Goal: Book appointment/travel/reservation

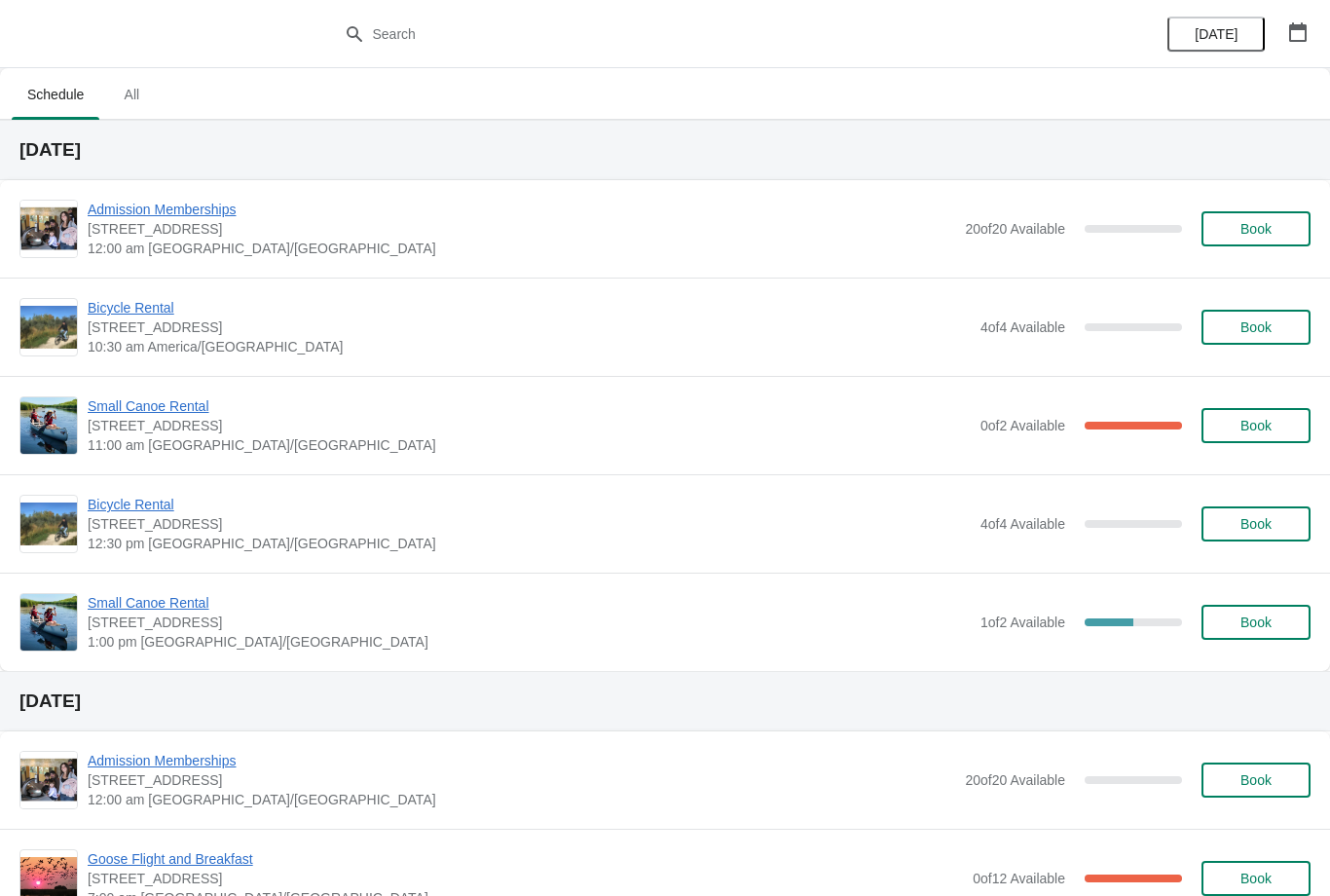
click at [188, 414] on span "Small Canoe Rental" at bounding box center [529, 407] width 883 height 20
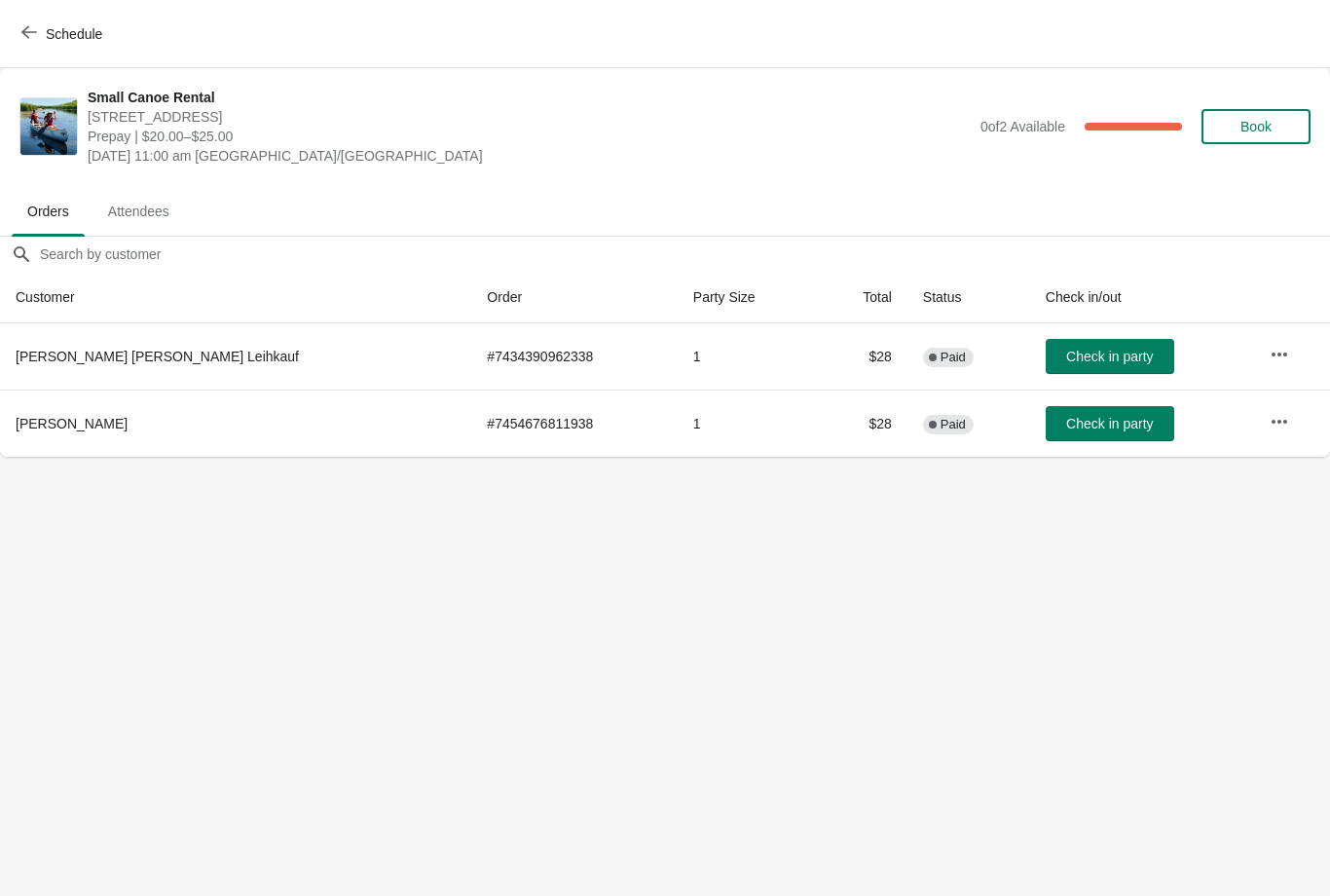
click at [44, 41] on span "Schedule" at bounding box center [64, 33] width 77 height 19
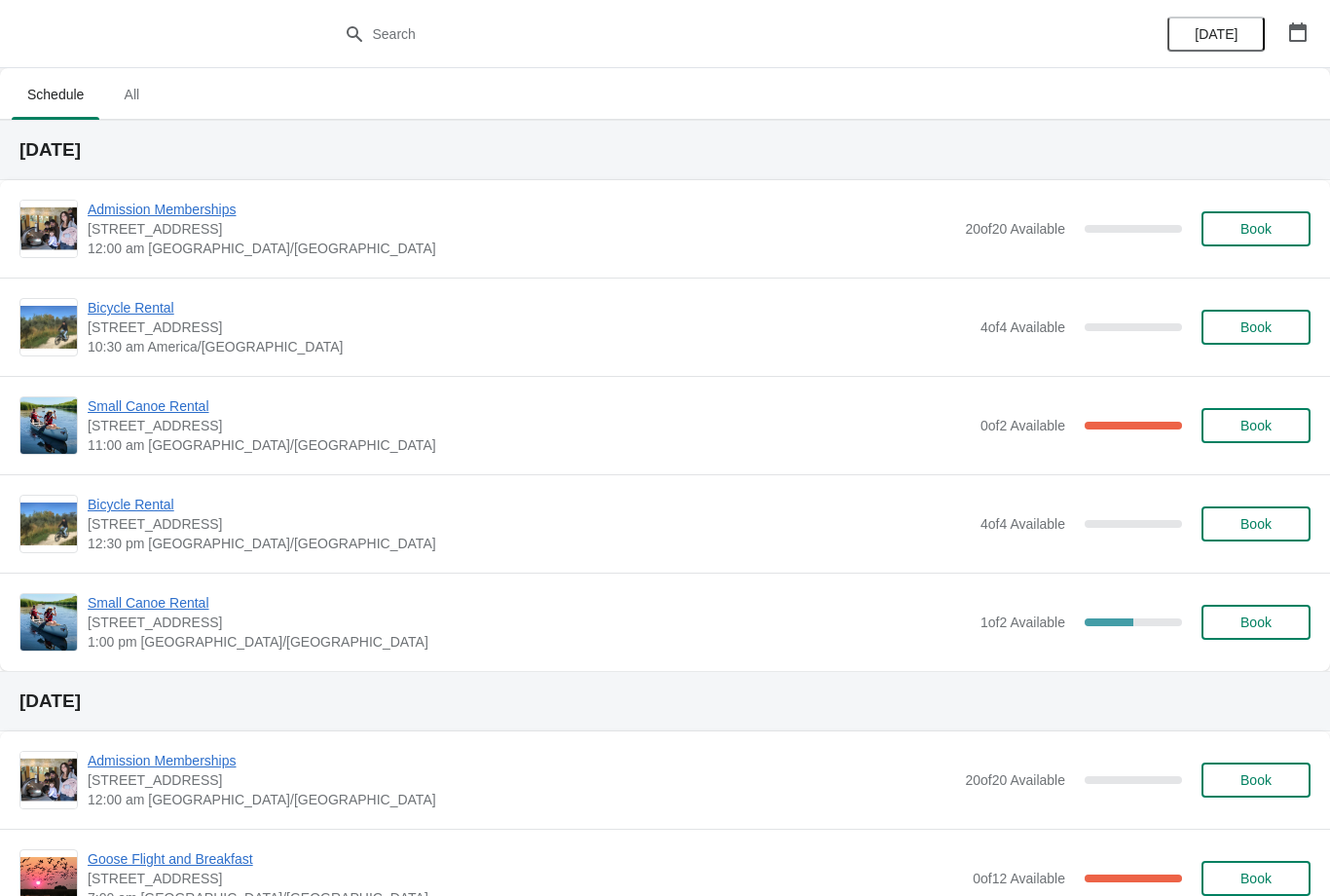
click at [185, 597] on span "Small Canoe Rental" at bounding box center [529, 603] width 883 height 20
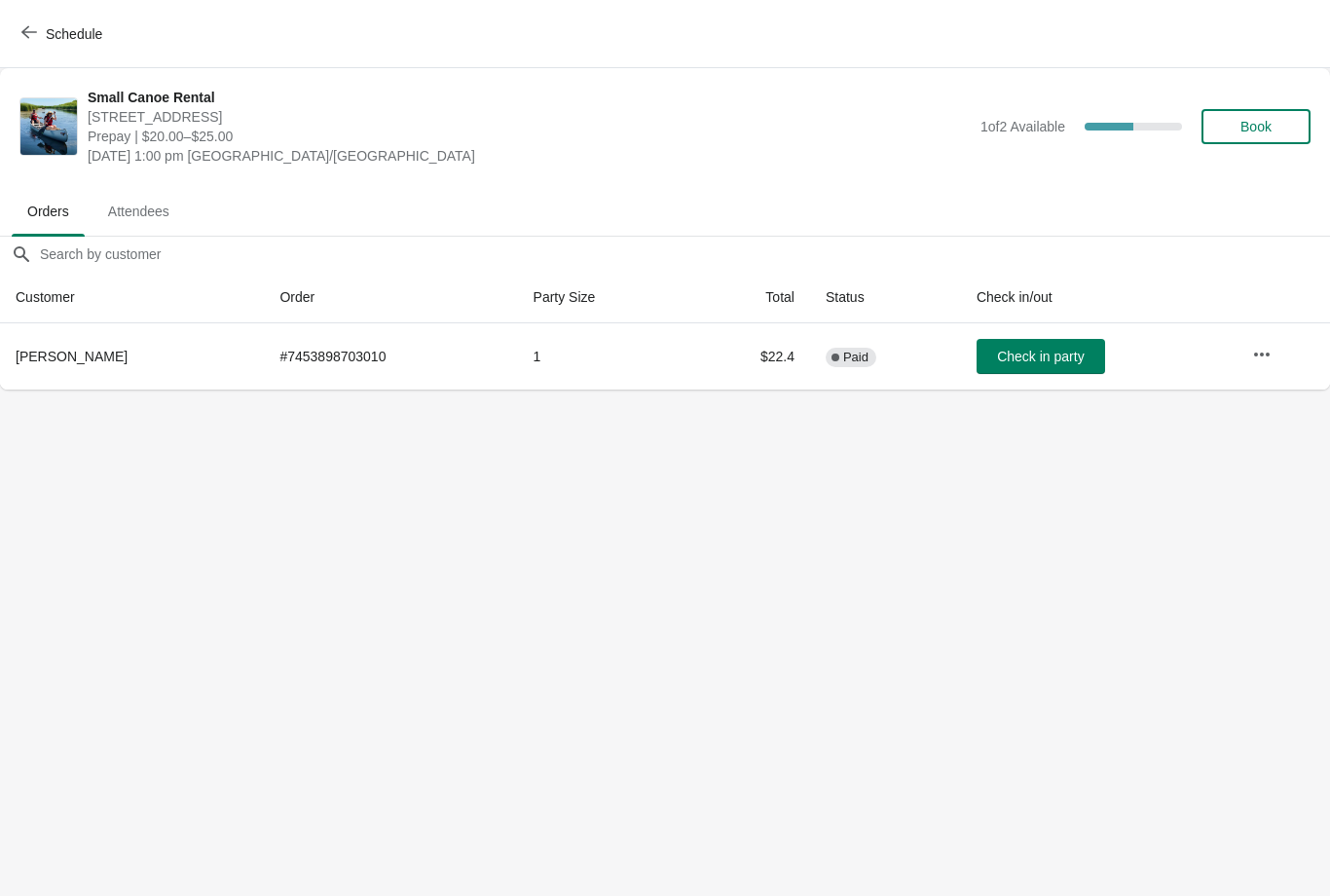
click at [32, 38] on icon "button" at bounding box center [30, 32] width 16 height 16
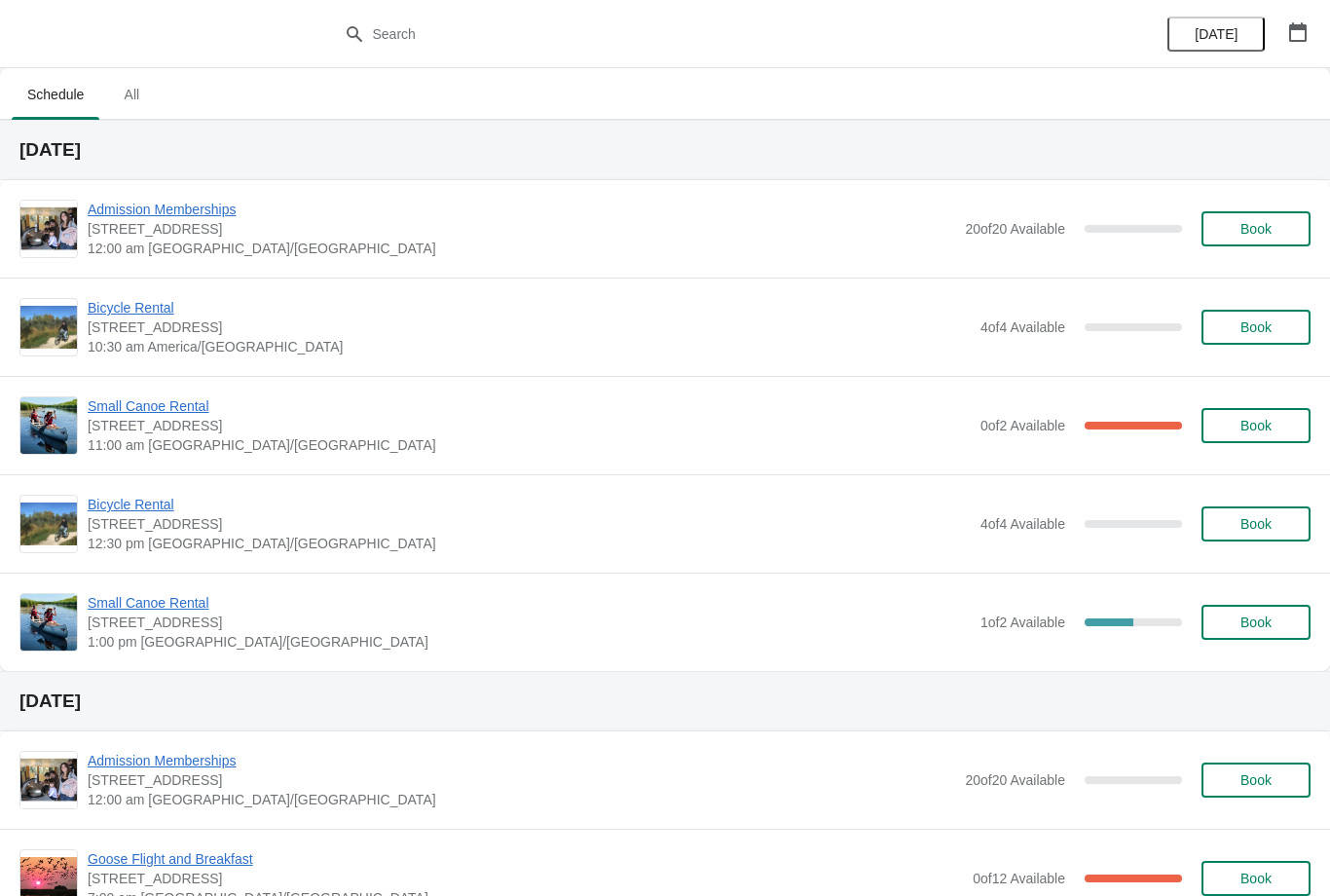
click at [205, 398] on span "Small Canoe Rental" at bounding box center [529, 407] width 883 height 20
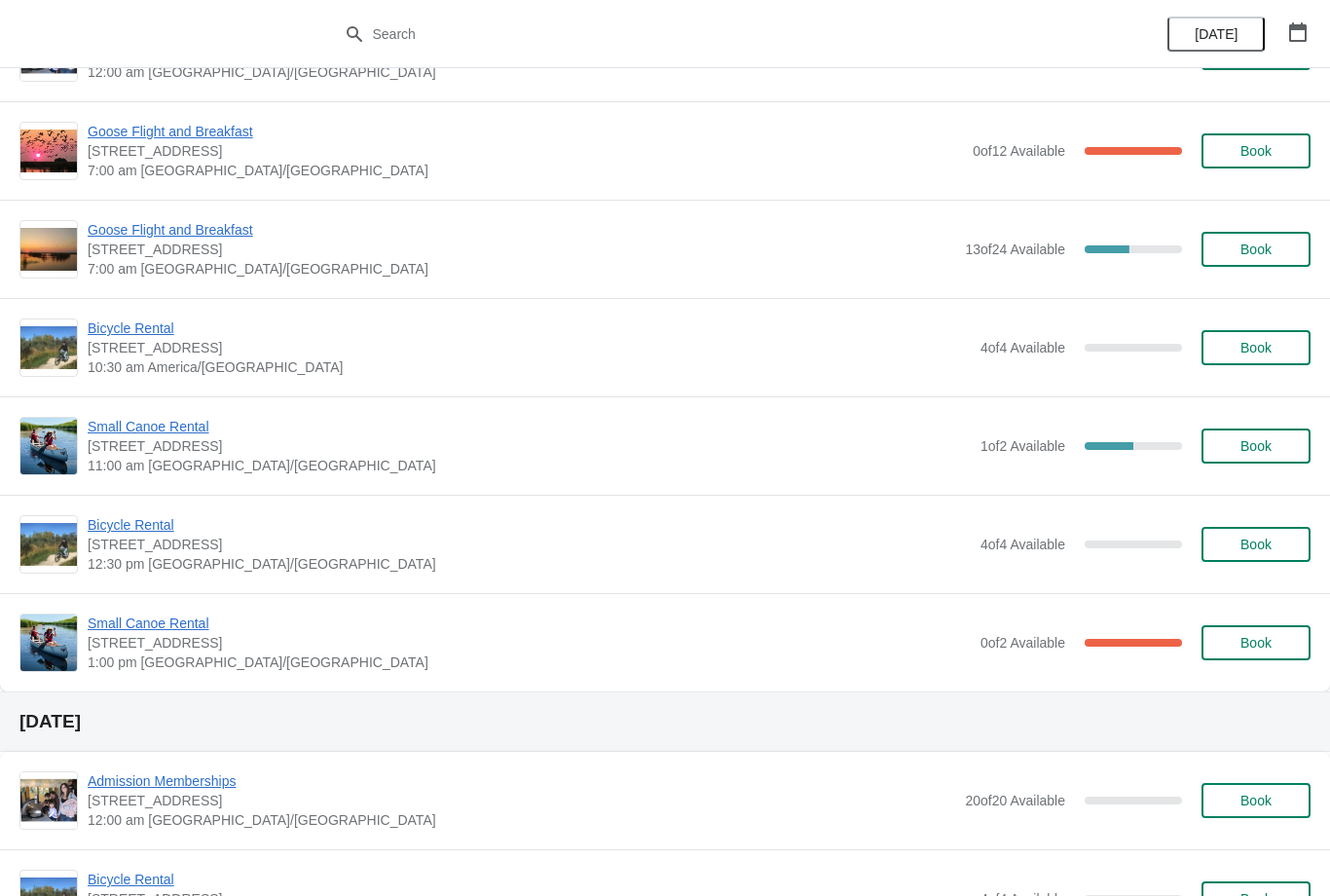
scroll to position [738, 0]
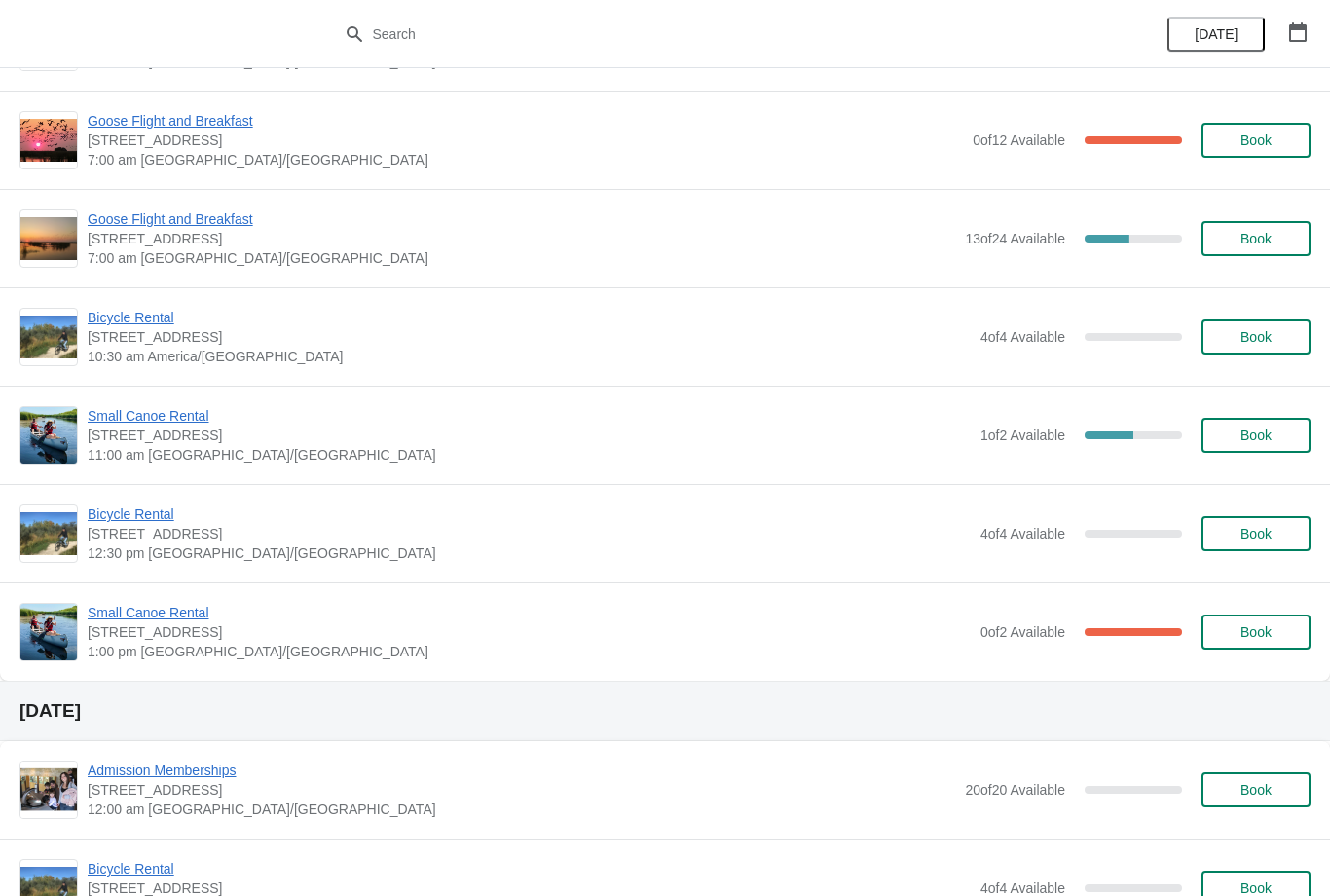
click at [169, 414] on span "Small Canoe Rental" at bounding box center [529, 416] width 883 height 20
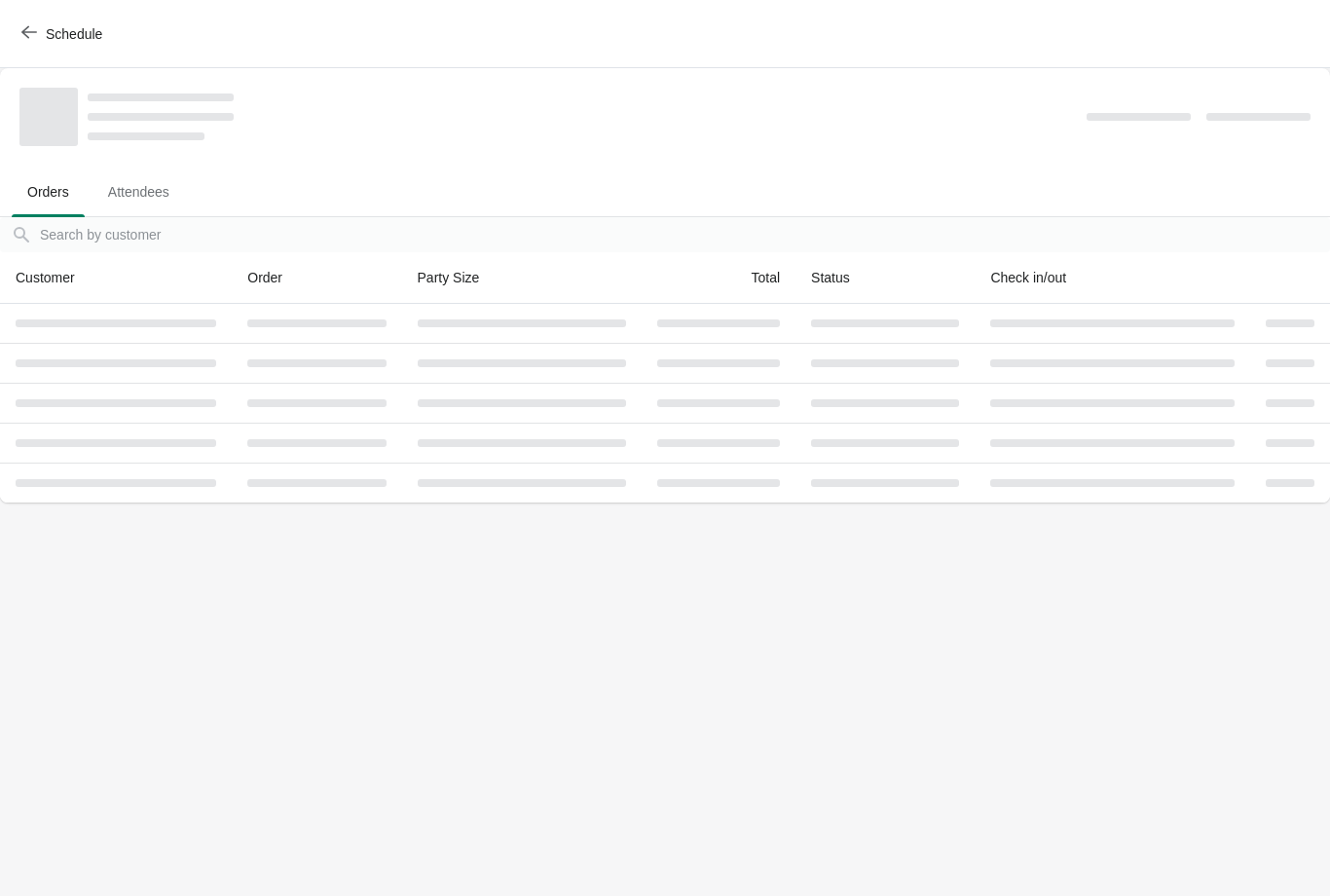
scroll to position [0, 0]
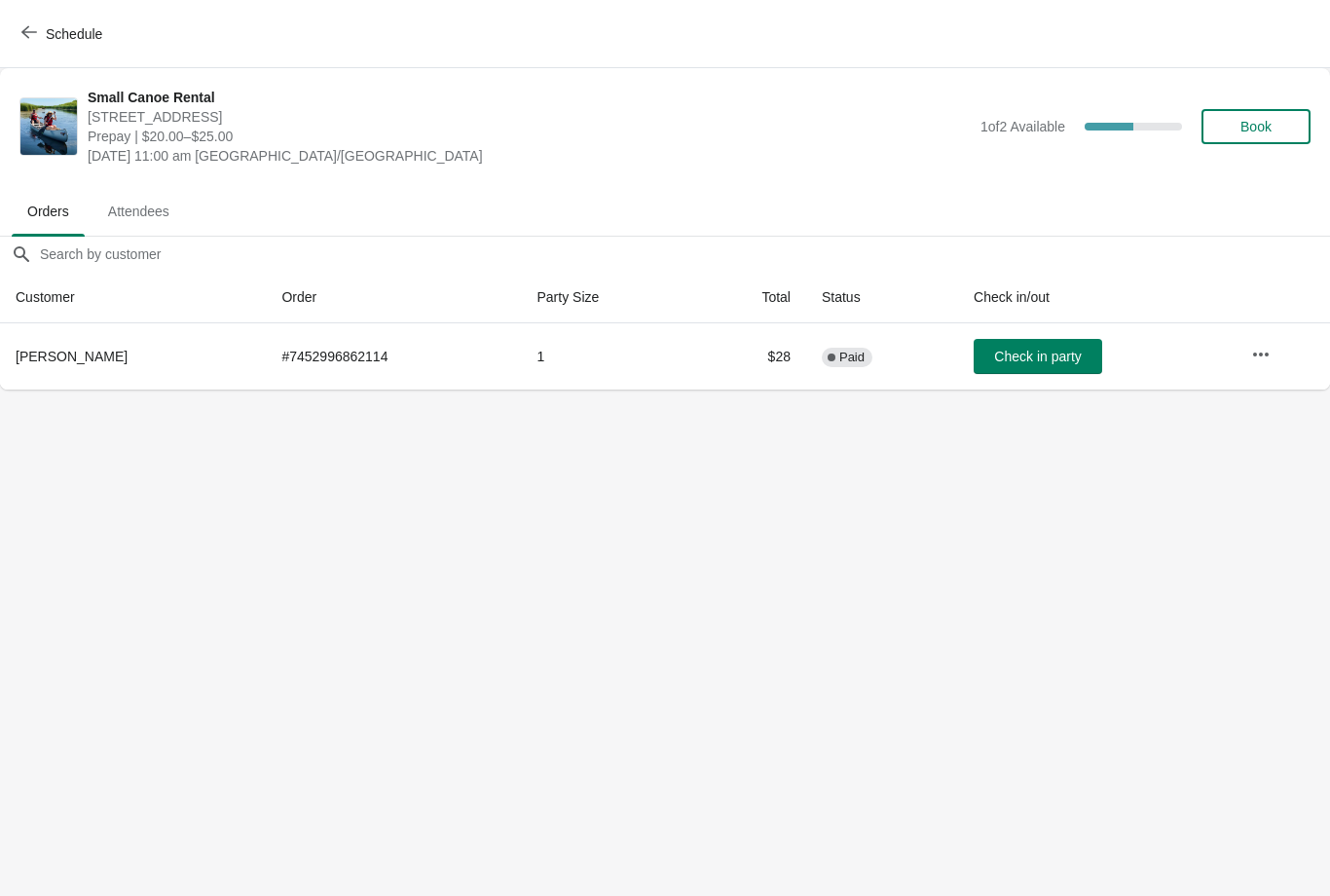
click at [59, 44] on button "Schedule" at bounding box center [64, 34] width 108 height 35
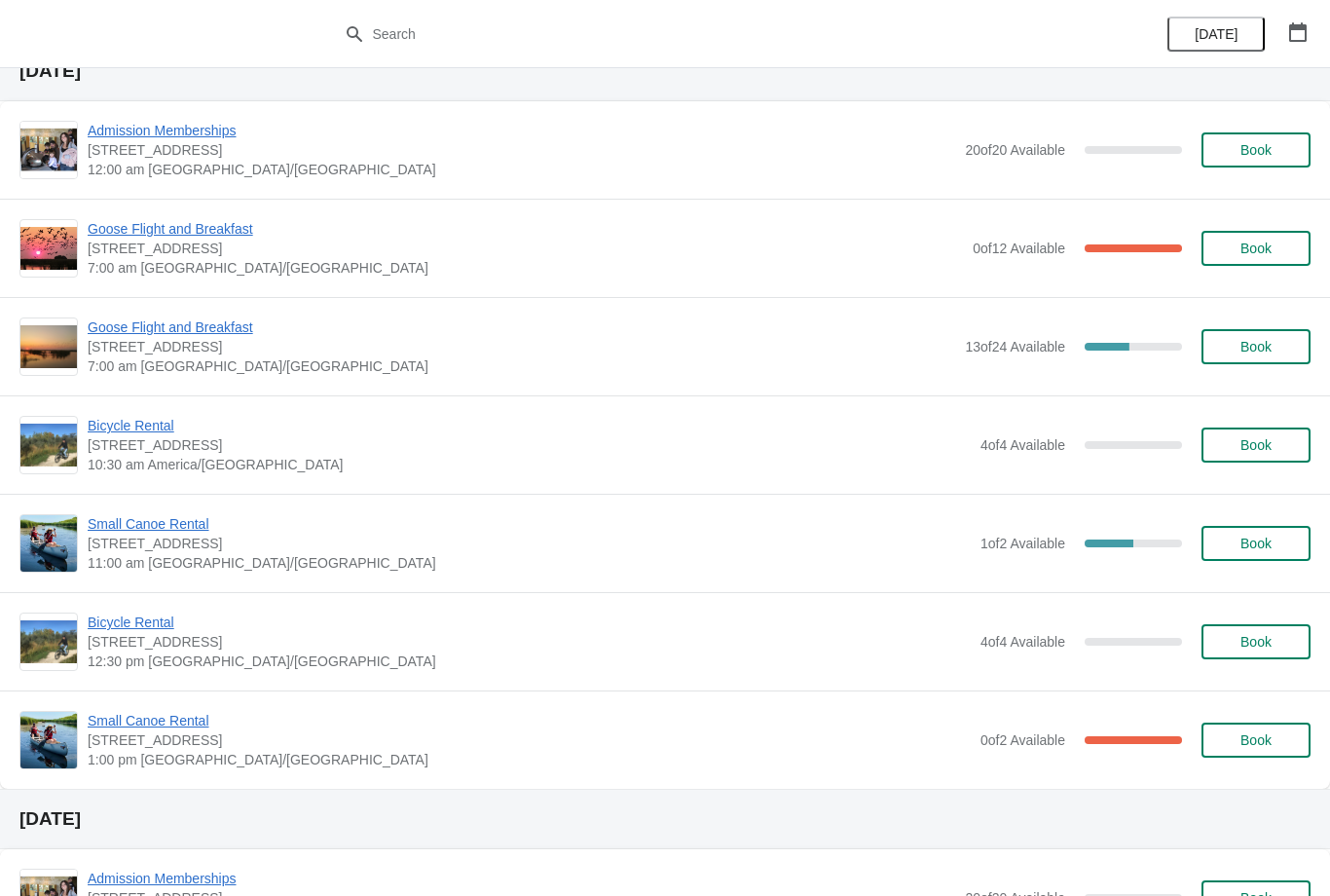
scroll to position [634, 0]
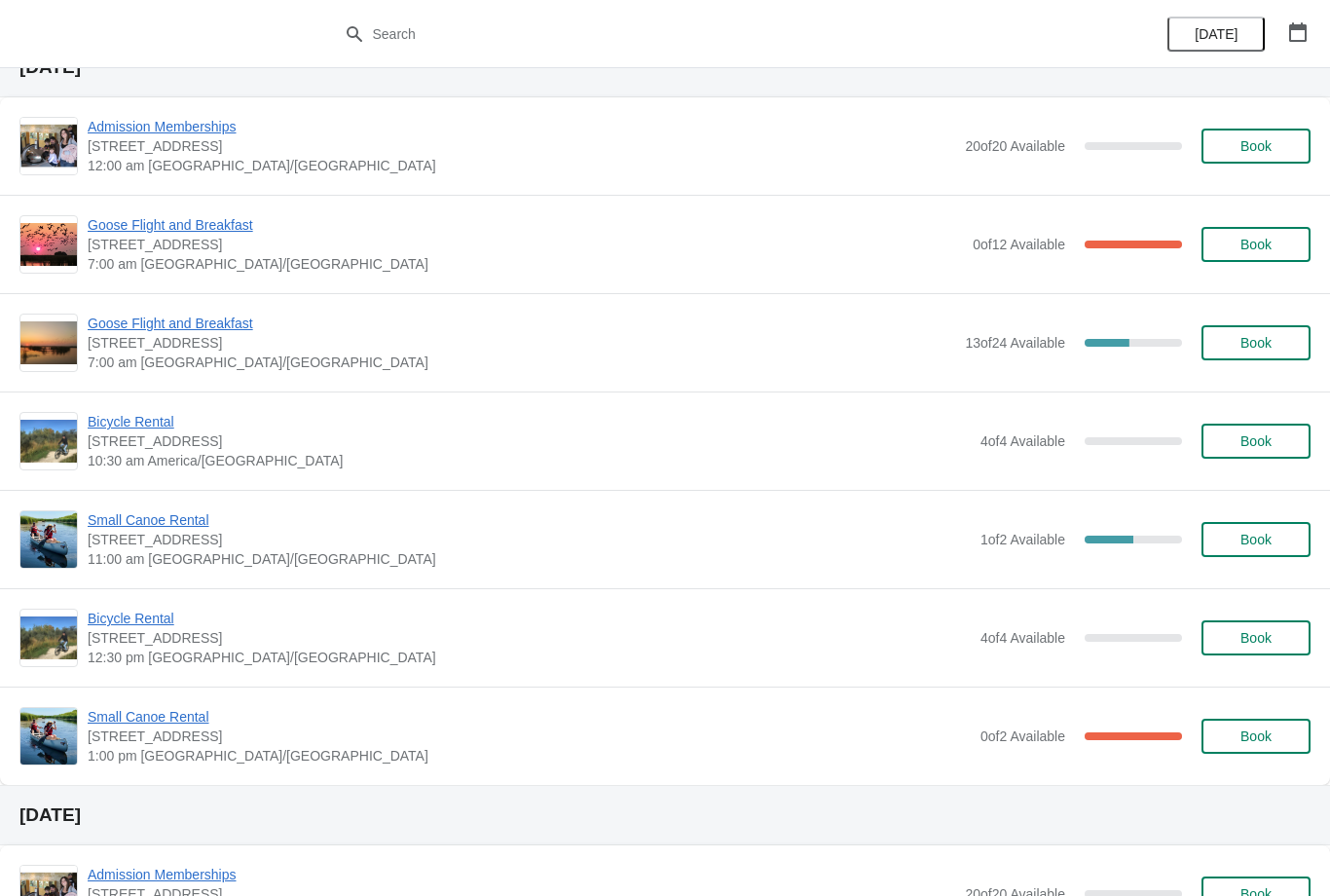
click at [219, 717] on span "Small Canoe Rental" at bounding box center [529, 717] width 883 height 20
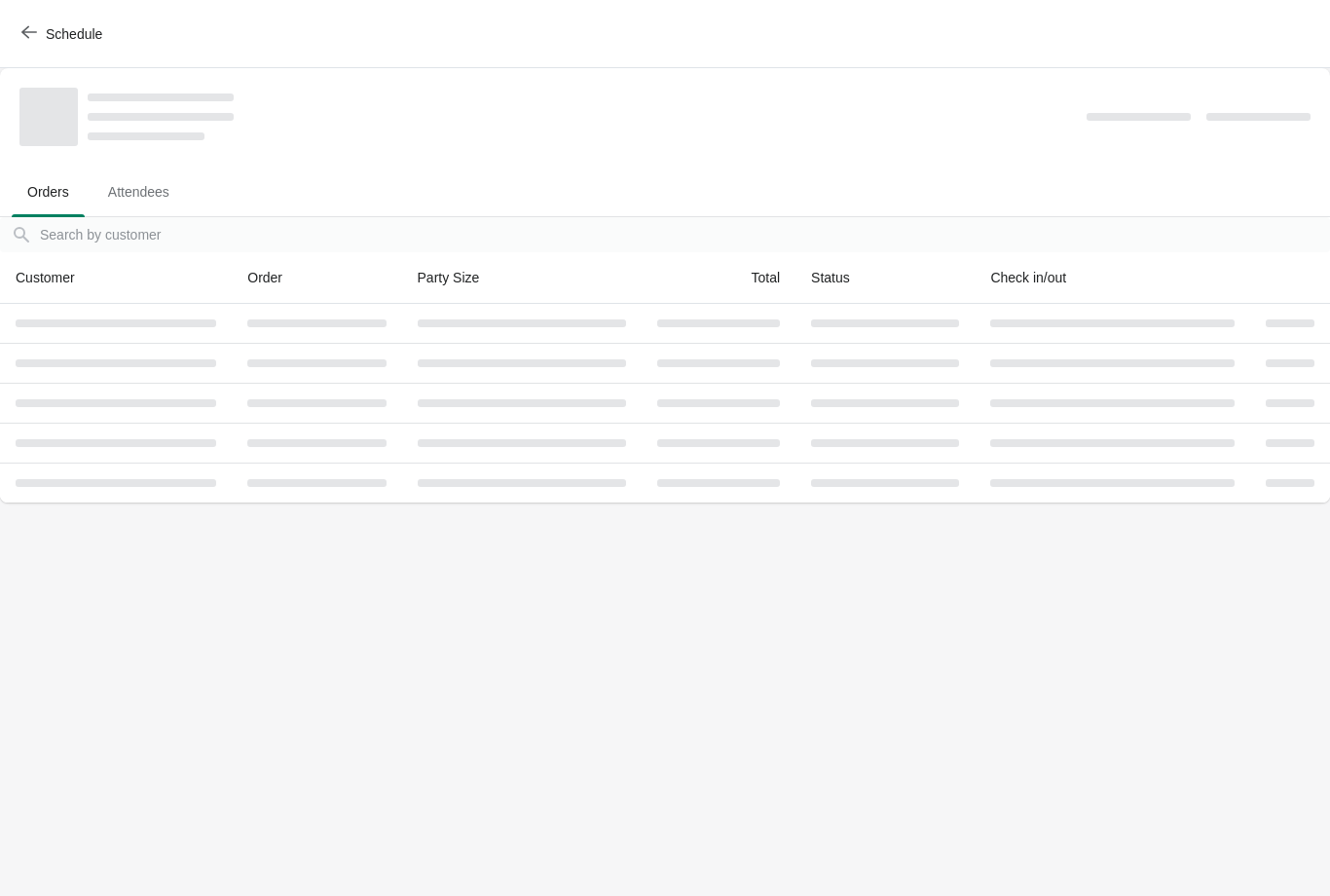
scroll to position [0, 0]
